Goal: Browse casually

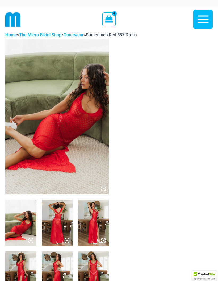
click at [88, 115] on img at bounding box center [57, 117] width 104 height 156
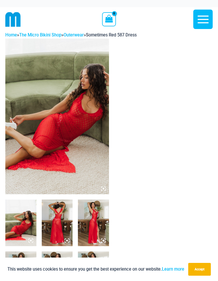
click at [88, 128] on img at bounding box center [57, 117] width 104 height 156
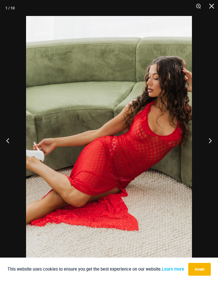
click at [209, 143] on button "Next" at bounding box center [208, 140] width 20 height 27
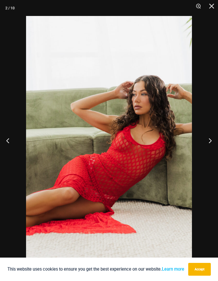
click at [208, 139] on button "Next" at bounding box center [208, 140] width 20 height 27
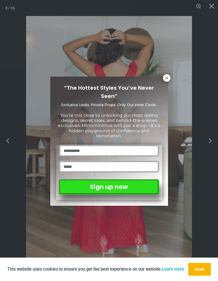
click at [209, 139] on div "“The Hottest Styles You’ve Never Seen” Exclusive Looks. Private Drops. Only Our…" at bounding box center [109, 140] width 218 height 281
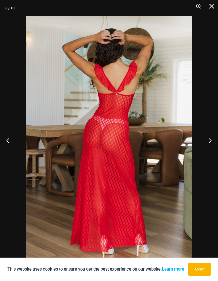
click at [206, 137] on button "Next" at bounding box center [208, 140] width 20 height 27
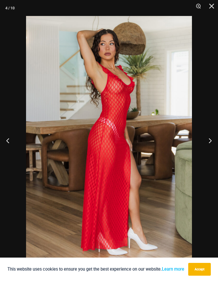
click at [206, 134] on button "Next" at bounding box center [208, 140] width 20 height 27
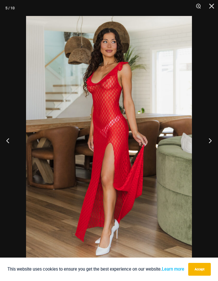
click at [205, 137] on button "Next" at bounding box center [208, 140] width 20 height 27
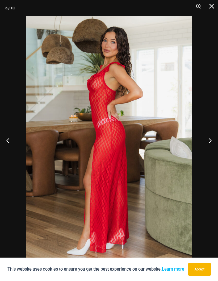
click at [204, 138] on button "Next" at bounding box center [208, 140] width 20 height 27
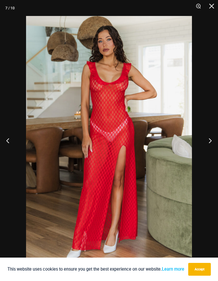
click at [205, 139] on button "Next" at bounding box center [208, 140] width 20 height 27
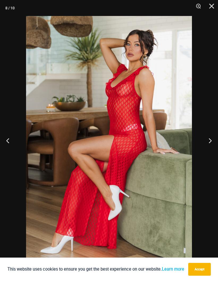
click at [203, 139] on button "Next" at bounding box center [208, 140] width 20 height 27
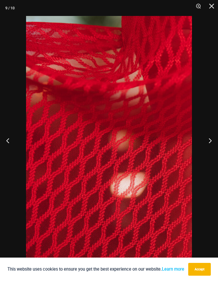
click at [206, 137] on button "Next" at bounding box center [208, 140] width 20 height 27
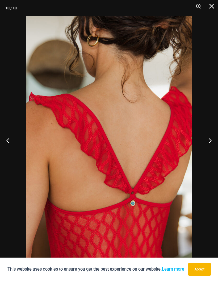
click at [204, 137] on button "Next" at bounding box center [208, 140] width 20 height 27
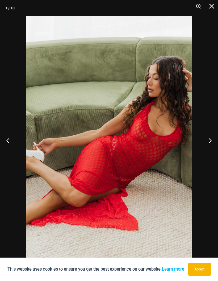
click at [202, 137] on button "Next" at bounding box center [208, 140] width 20 height 27
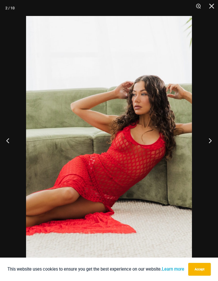
click at [204, 139] on button "Next" at bounding box center [208, 140] width 20 height 27
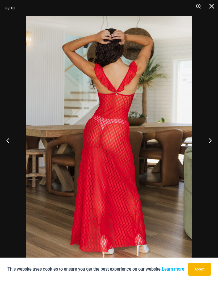
click at [204, 137] on button "Next" at bounding box center [208, 140] width 20 height 27
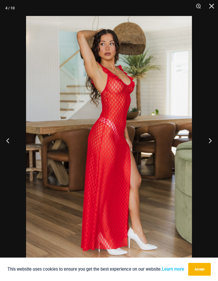
click at [215, 9] on button "Close" at bounding box center [209, 8] width 13 height 16
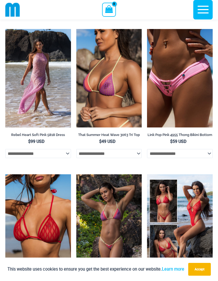
scroll to position [1311, 0]
